Goal: Information Seeking & Learning: Learn about a topic

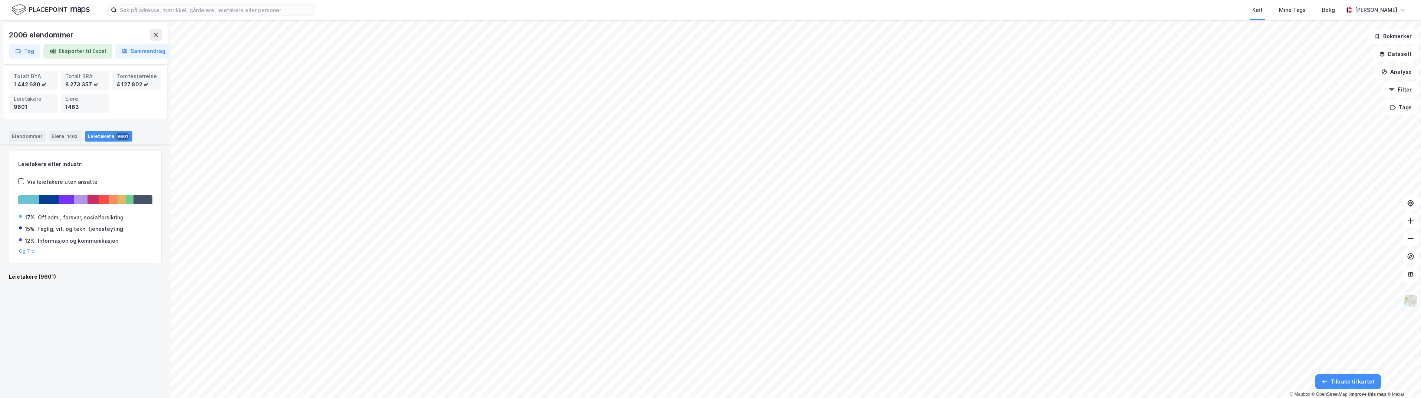
scroll to position [630, 0]
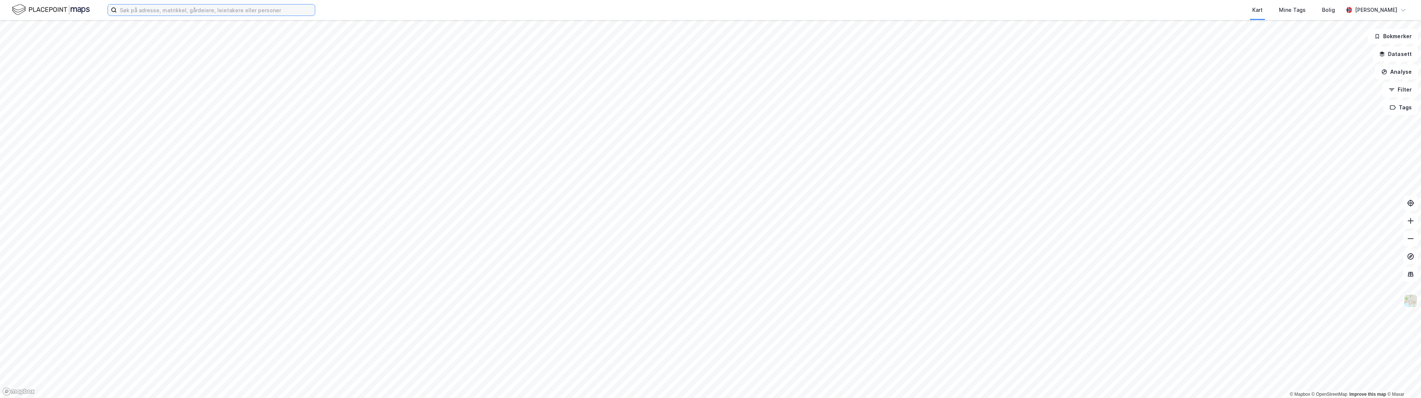
click at [199, 11] on input at bounding box center [216, 9] width 198 height 11
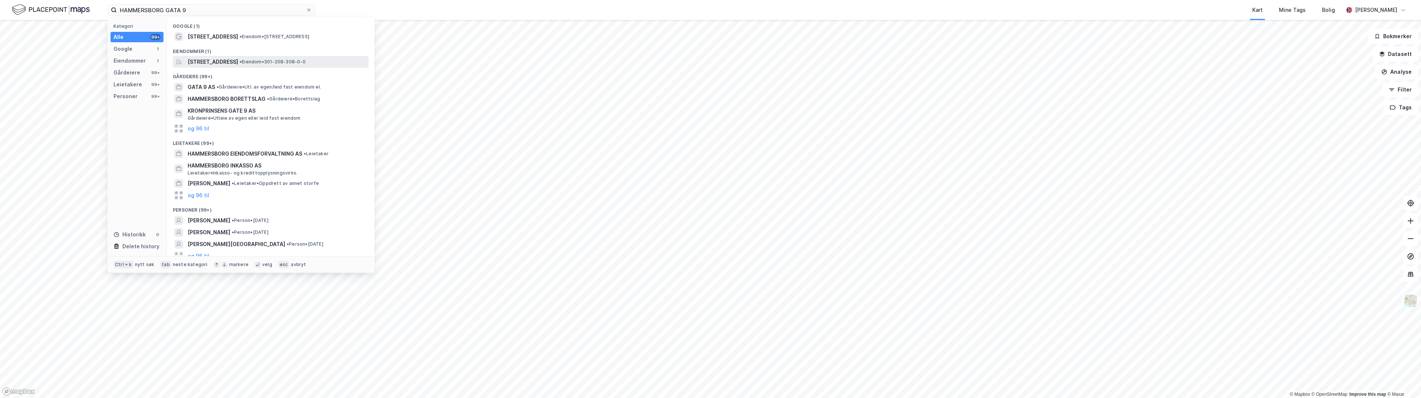
click at [208, 62] on span "Hammersborggata 9, 0181, OSLO, OSLO" at bounding box center [213, 61] width 50 height 9
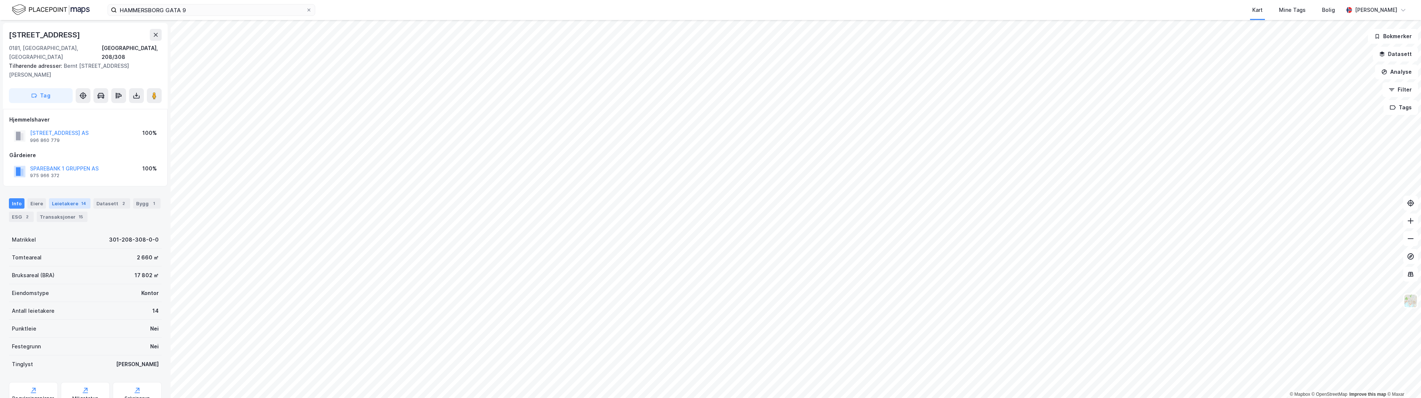
click at [74, 198] on div "Leietakere 14" at bounding box center [70, 203] width 42 height 10
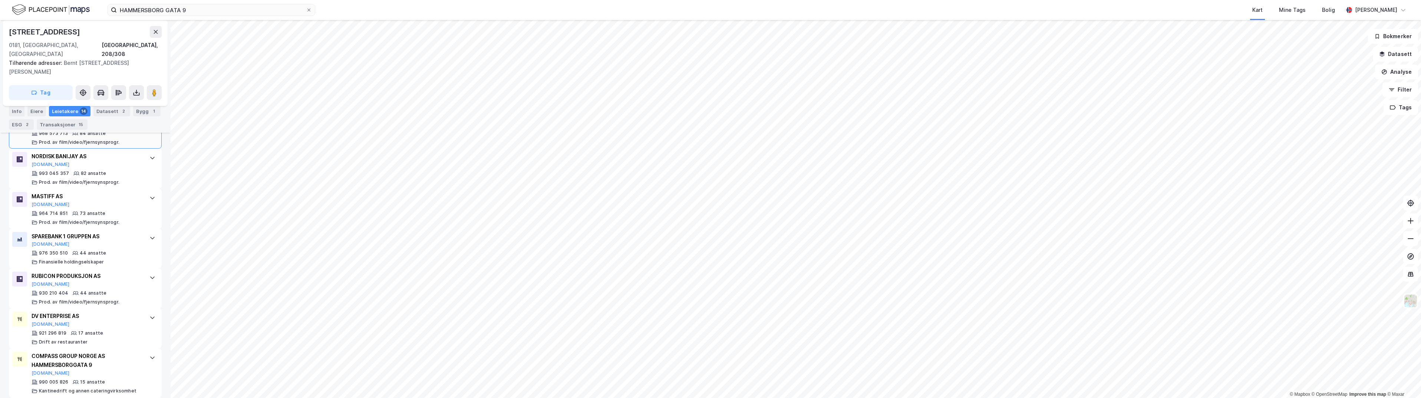
scroll to position [334, 0]
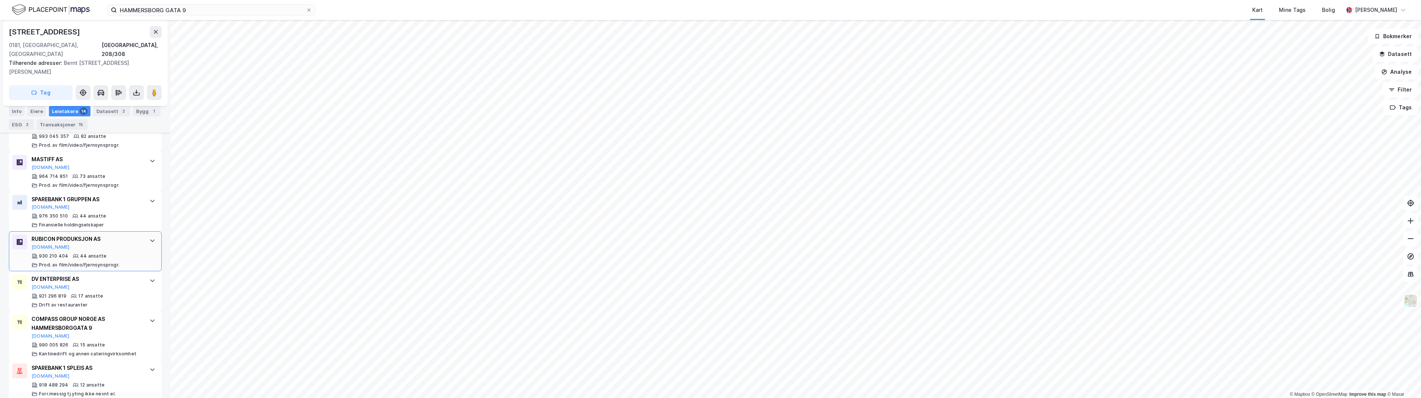
click at [99, 253] on div "44 ansatte" at bounding box center [93, 256] width 26 height 6
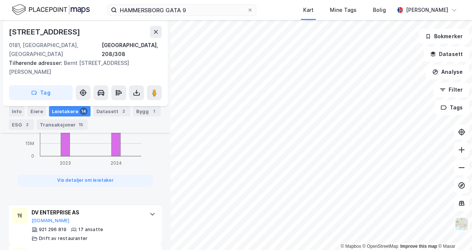
scroll to position [779, 0]
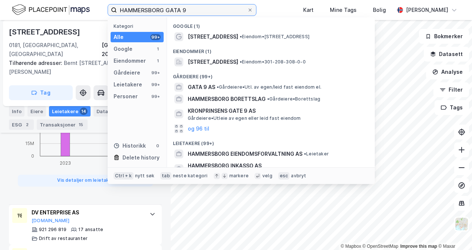
drag, startPoint x: 190, startPoint y: 12, endPoint x: 92, endPoint y: 9, distance: 98.3
click at [92, 9] on div "HAMMERSBORG GATA 9 Kategori Alle 99+ Google 1 Eiendommer 1 Gårdeiere 99+ Leieta…" at bounding box center [236, 10] width 472 height 20
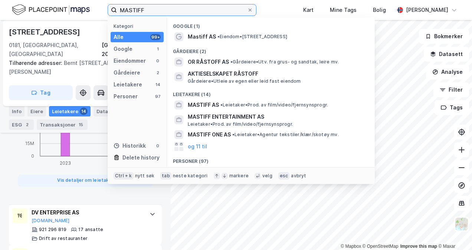
type input "MASTIFF"
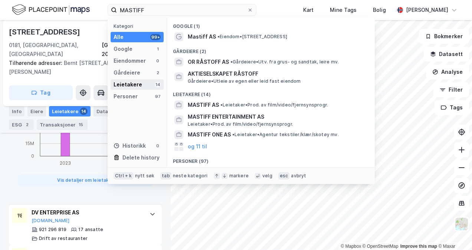
click at [126, 85] on div "Leietakere" at bounding box center [127, 84] width 29 height 9
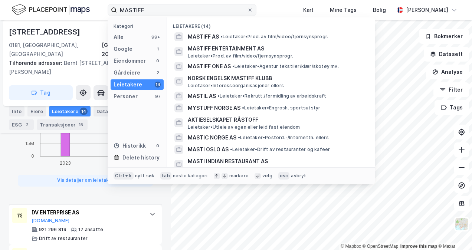
click at [256, 13] on label "MASTIFF" at bounding box center [182, 10] width 149 height 12
click at [247, 13] on input "MASTIFF" at bounding box center [182, 9] width 130 height 11
click at [252, 10] on icon at bounding box center [250, 10] width 4 height 4
click at [247, 10] on input "MASTIFF" at bounding box center [182, 9] width 130 height 11
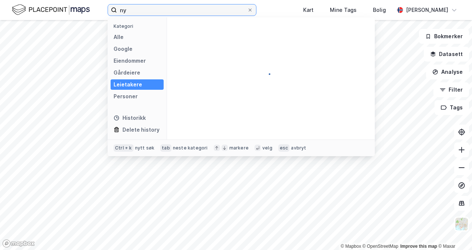
type input "n"
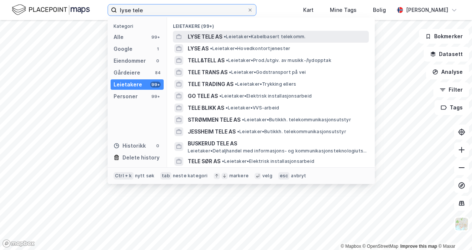
type input "lyse tele"
click at [199, 35] on span "LYSE TELE AS" at bounding box center [205, 36] width 34 height 9
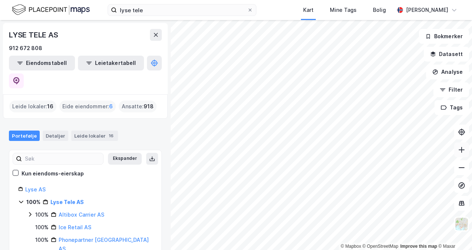
click at [463, 148] on icon at bounding box center [461, 149] width 7 height 7
click at [461, 149] on icon at bounding box center [461, 150] width 1 height 6
click at [465, 149] on icon at bounding box center [461, 149] width 7 height 7
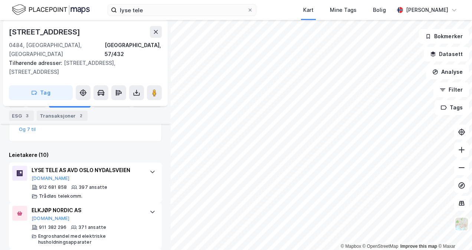
scroll to position [228, 0]
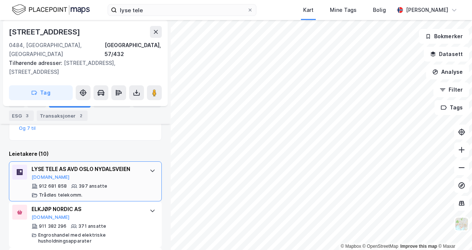
click at [76, 165] on div "LYSE TELE AS AVD OSLO NYDALSVEIEN" at bounding box center [87, 169] width 110 height 9
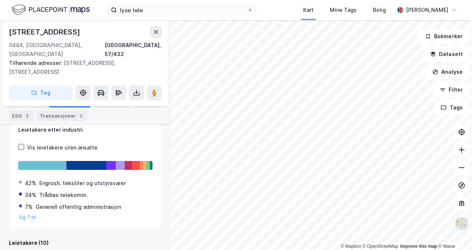
scroll to position [140, 0]
